Goal: Information Seeking & Learning: Learn about a topic

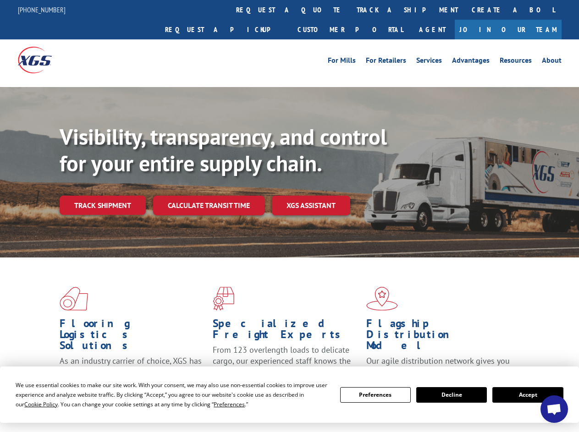
click at [289, 216] on div "Visibility, transparency, and control for your entire supply chain. Track shipm…" at bounding box center [319, 188] width 519 height 128
click at [32, 404] on span "Cookie Policy" at bounding box center [40, 405] width 33 height 8
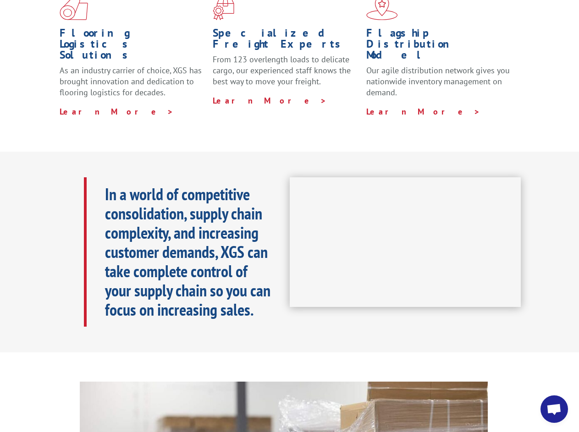
click at [290, 216] on iframe at bounding box center [406, 242] width 232 height 130
click at [262, 28] on h1 "Specialized Freight Experts" at bounding box center [286, 41] width 146 height 27
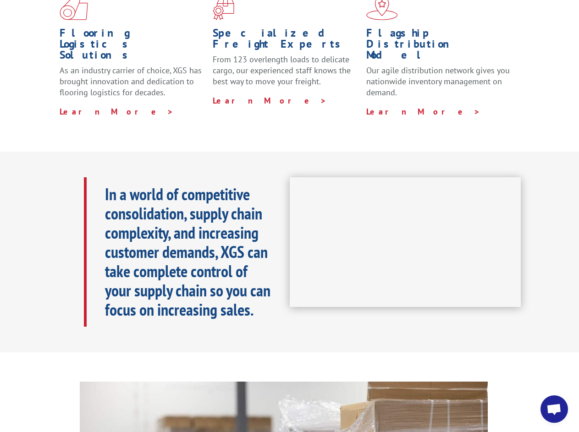
click at [320, 28] on h1 "Specialized Freight Experts" at bounding box center [286, 41] width 146 height 27
click at [377, 28] on h1 "Flagship Distribution Model" at bounding box center [439, 47] width 146 height 38
